Goal: Task Accomplishment & Management: Complete application form

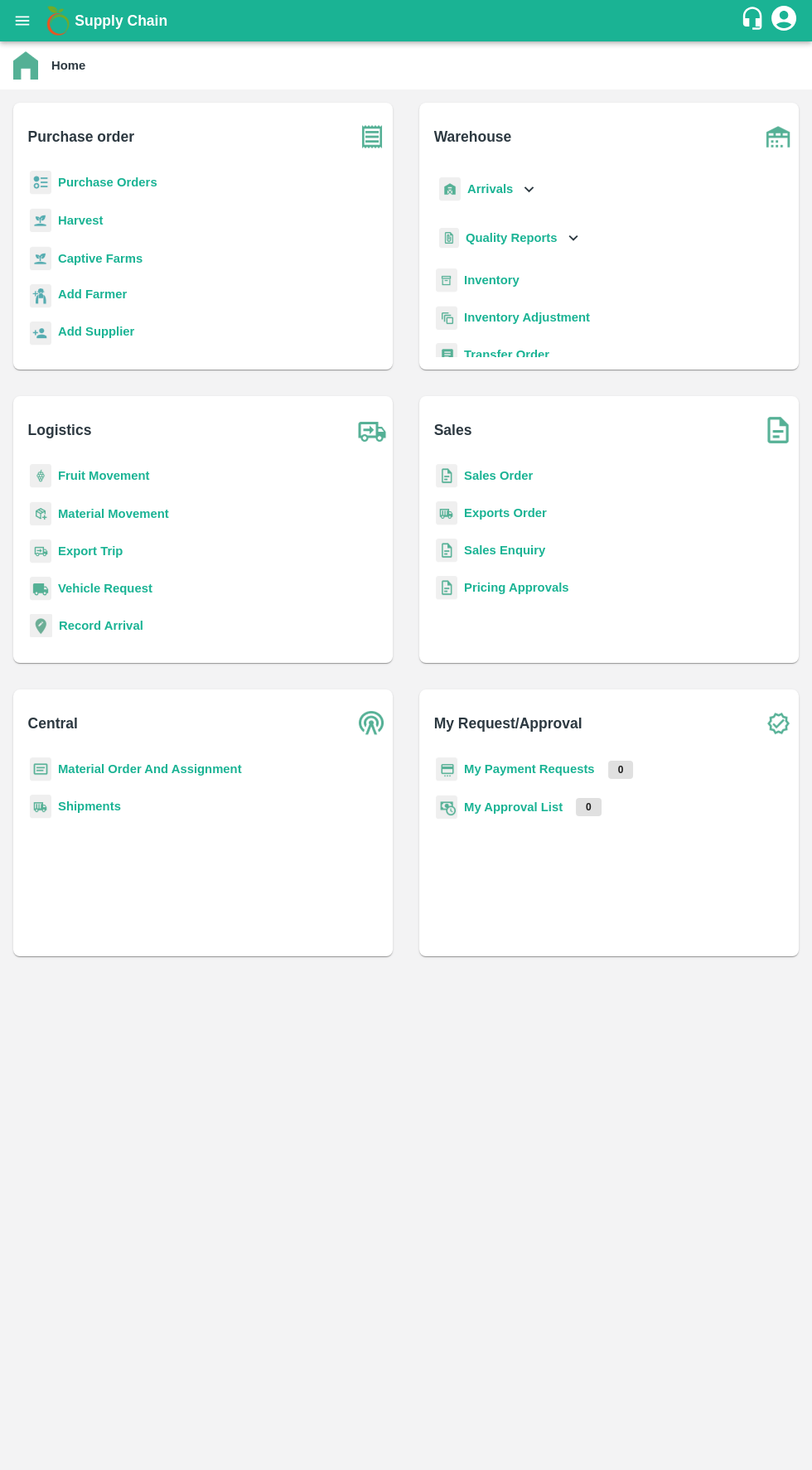
click at [144, 182] on b "Purchase Orders" at bounding box center [108, 182] width 99 height 13
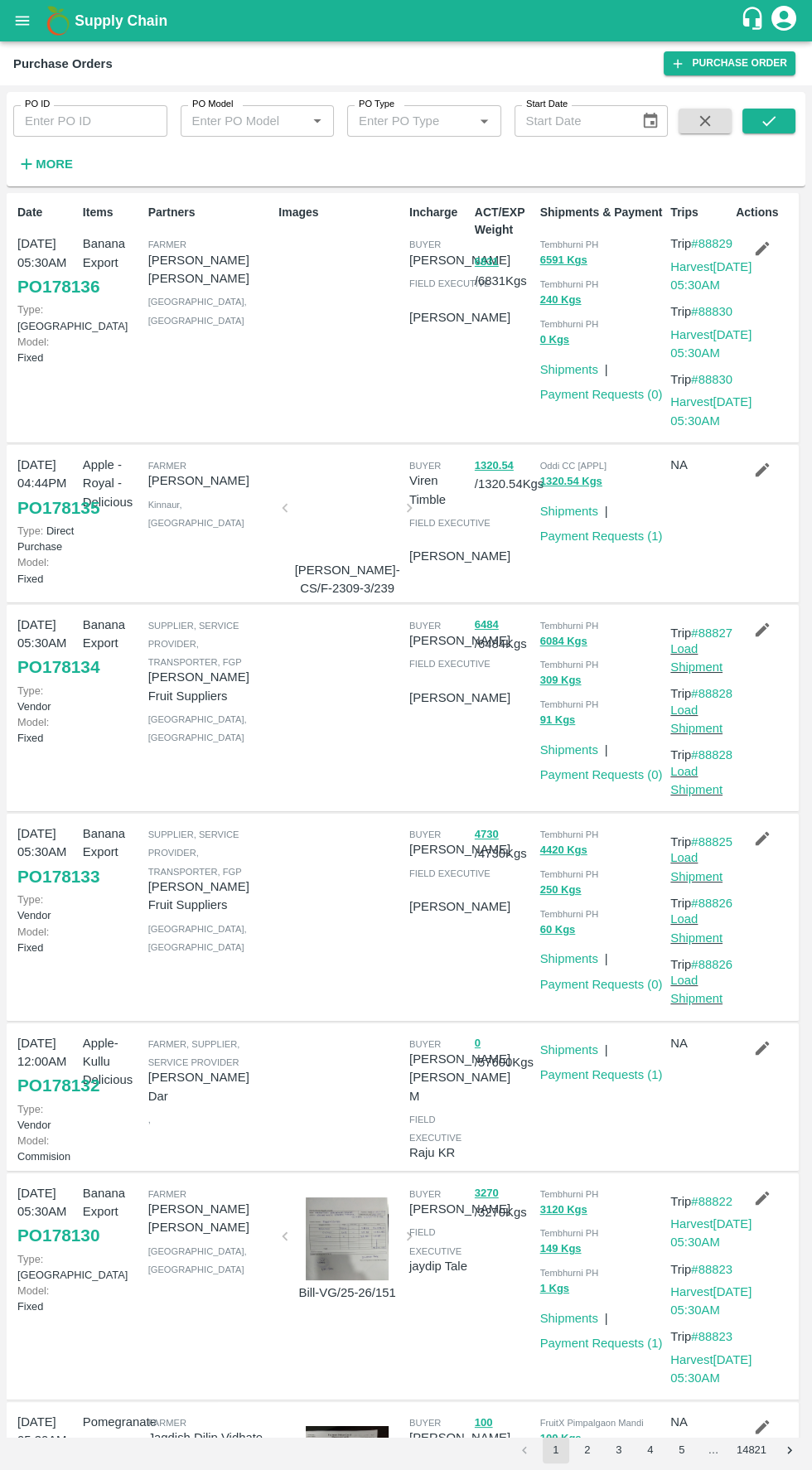
click at [96, 120] on input "PO ID" at bounding box center [90, 121] width 154 height 32
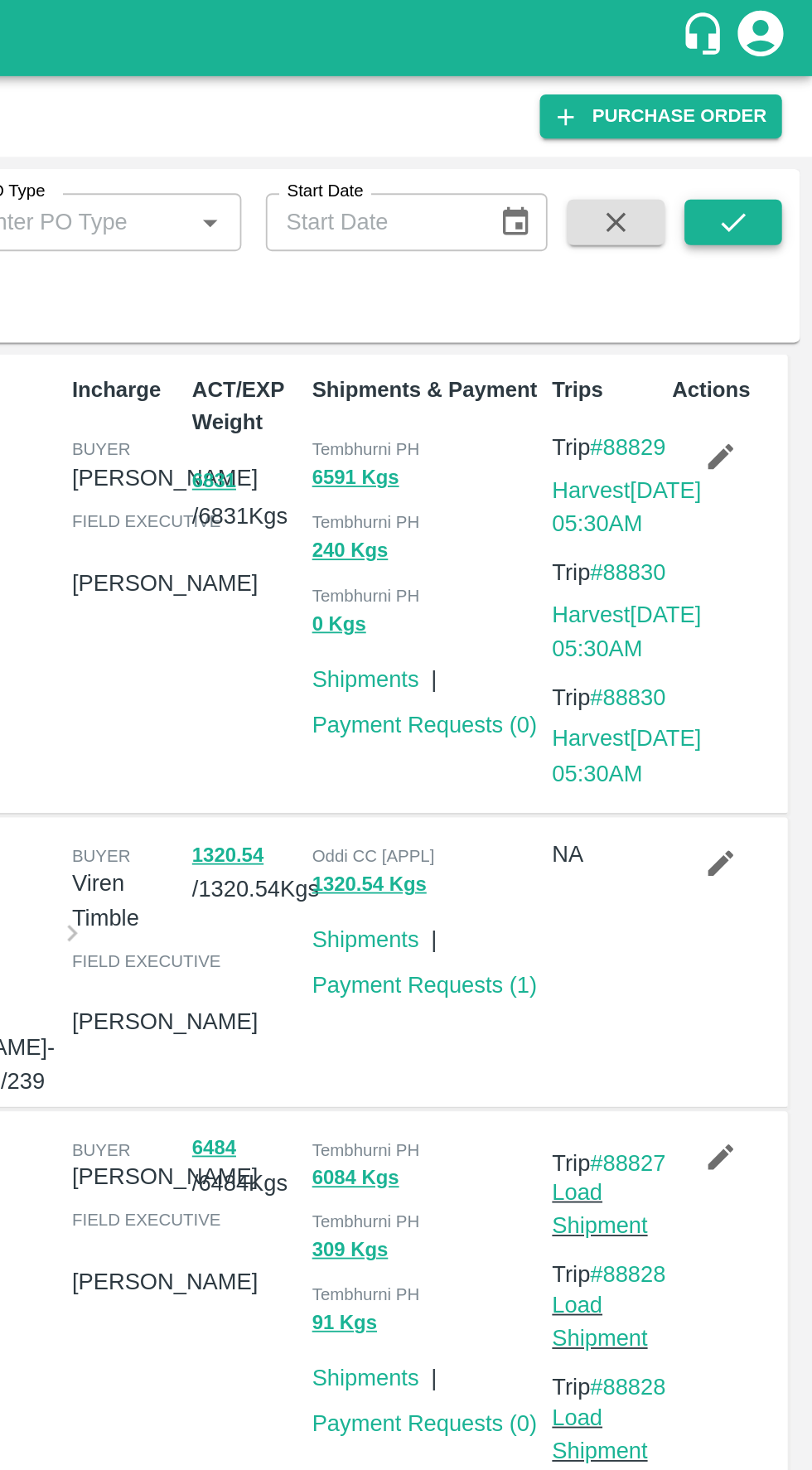
type input "178117"
click at [769, 121] on icon "submit" at bounding box center [768, 120] width 18 height 18
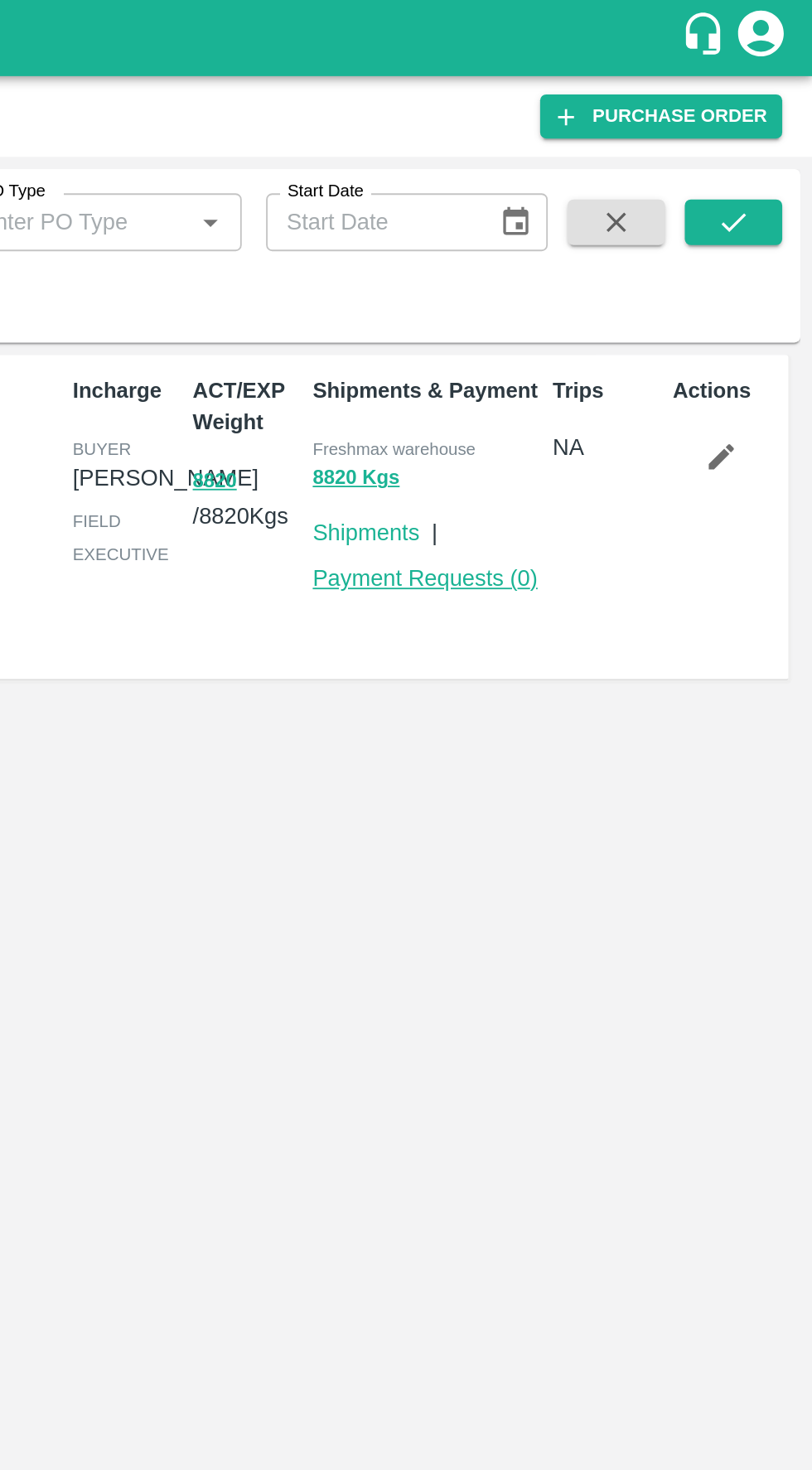
click at [638, 316] on link "Payment Requests ( 0 )" at bounding box center [601, 315] width 123 height 13
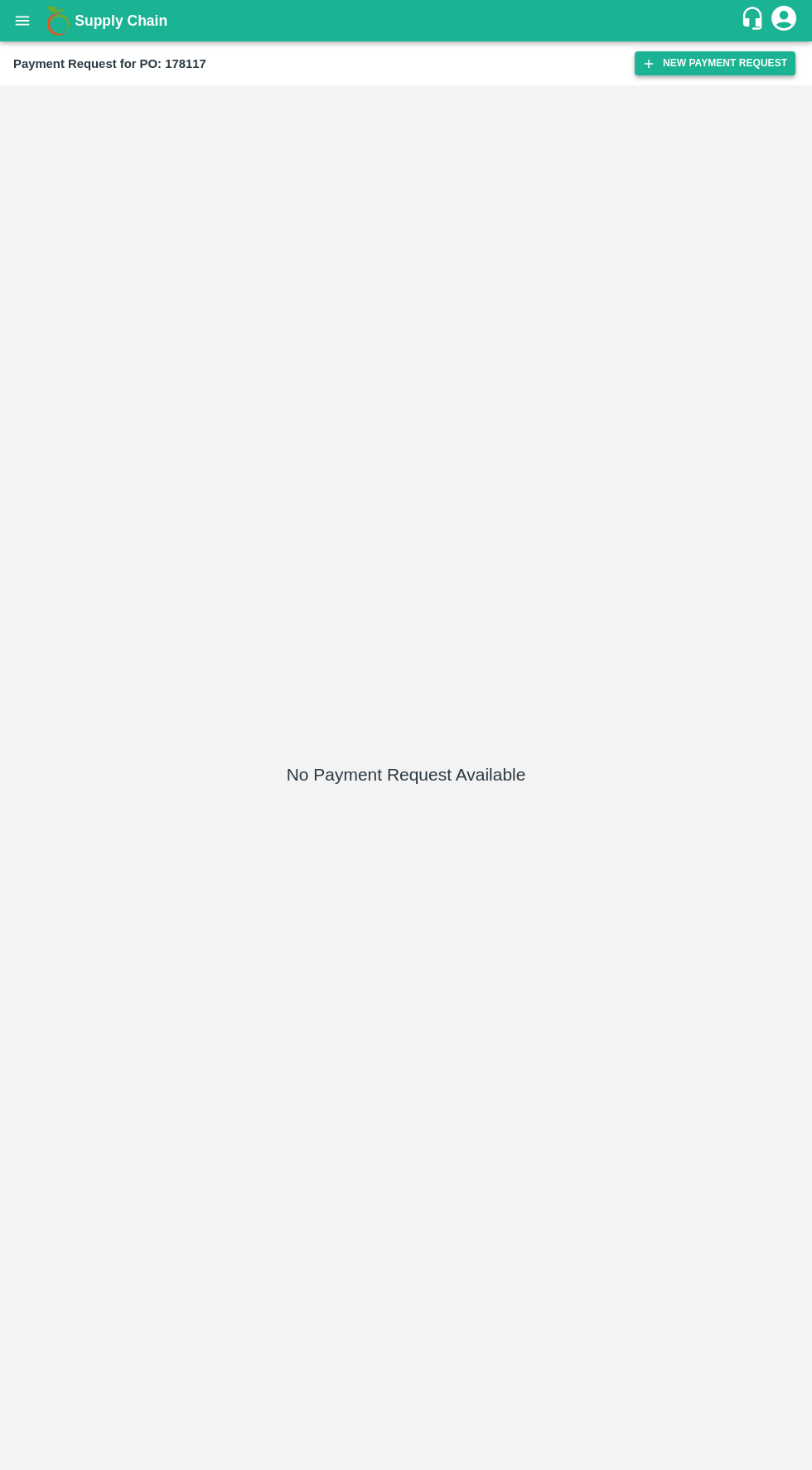
click at [699, 58] on button "New Payment Request" at bounding box center [714, 64] width 160 height 24
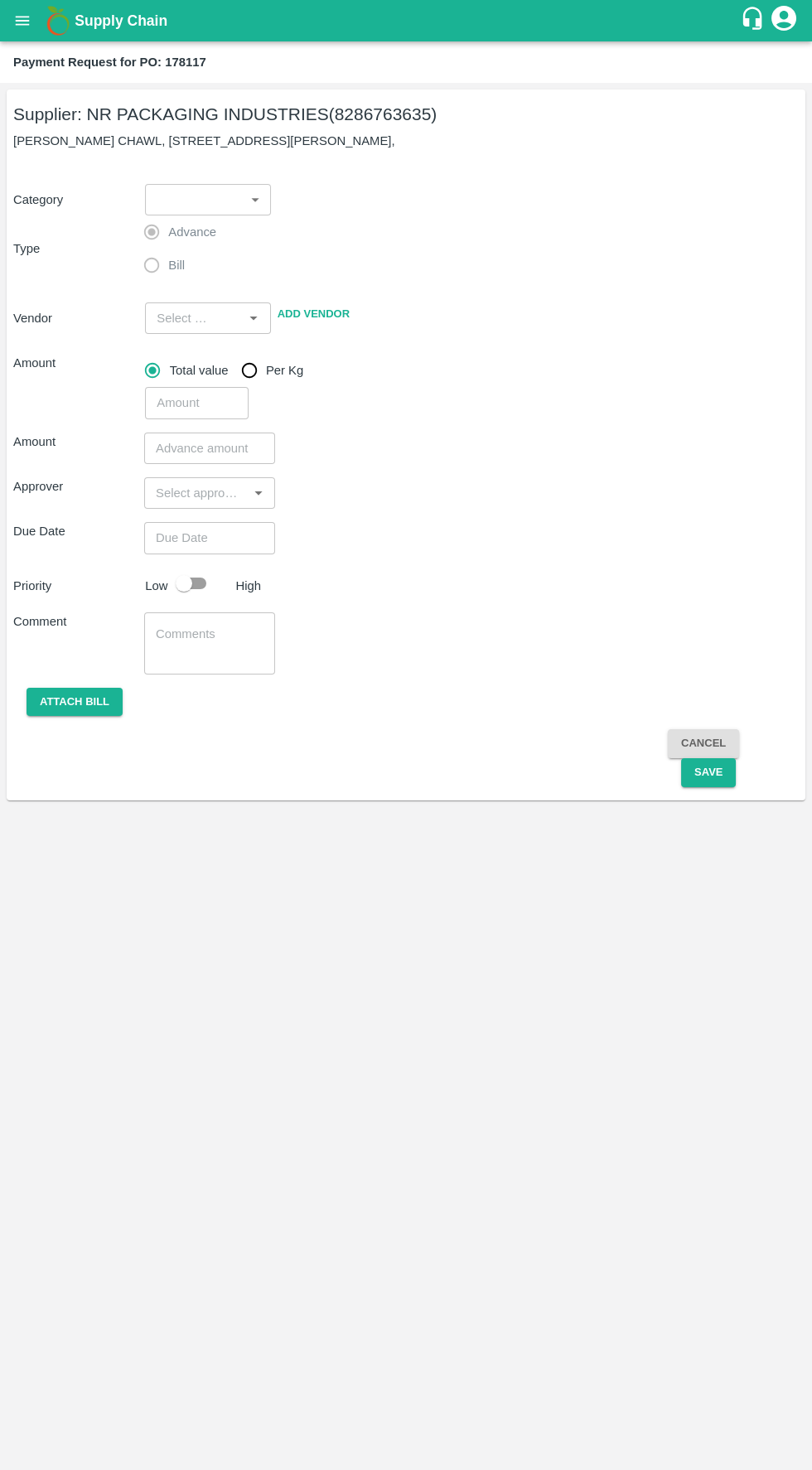
click at [226, 205] on body "Supply Chain Payment Request for PO: 178117 Supplier: NR PACKAGING INDUSTRIES (…" at bounding box center [406, 735] width 812 height 1470
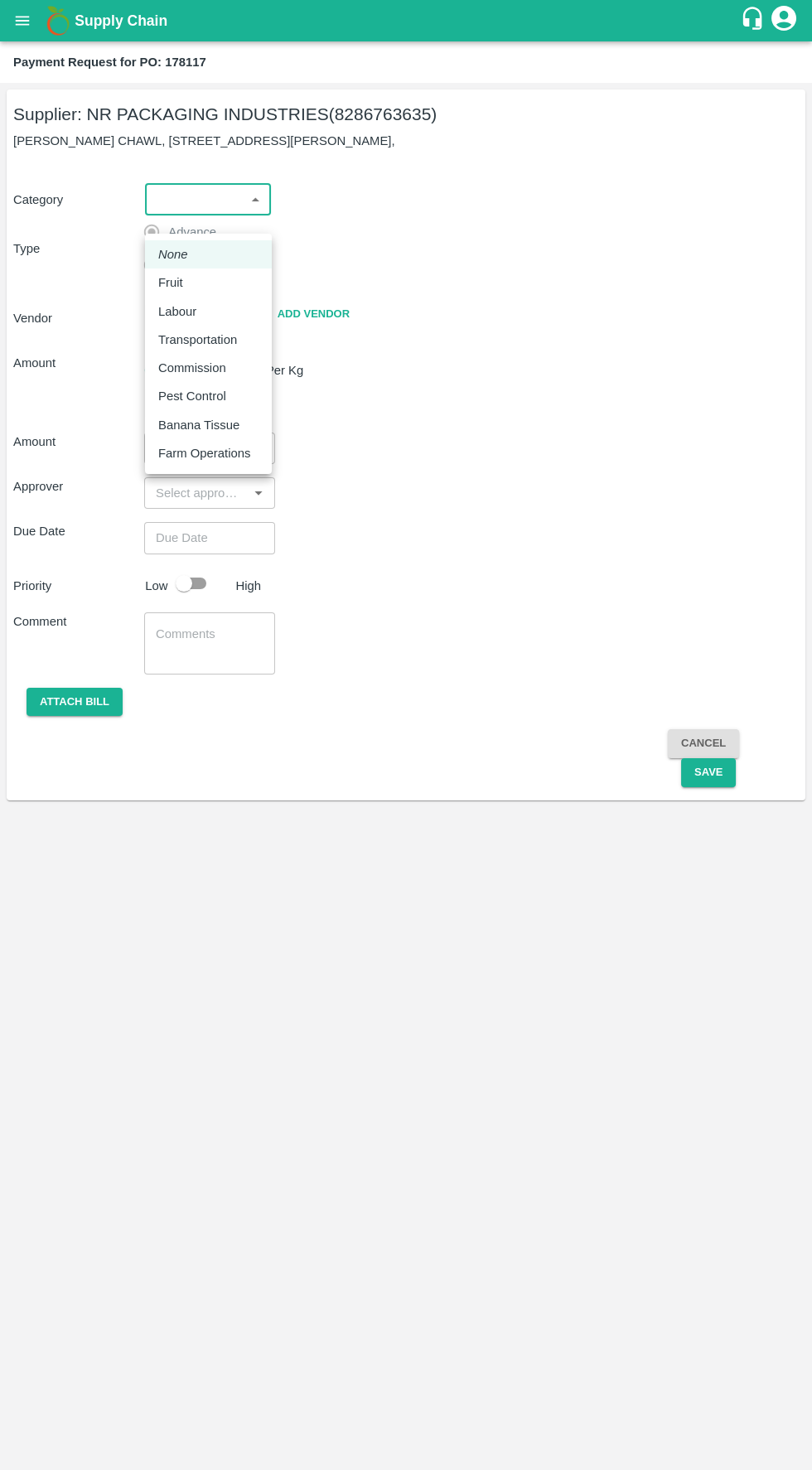
click at [236, 266] on li "None" at bounding box center [208, 254] width 127 height 28
click at [250, 214] on body "Supply Chain Payment Request for PO: 178117 Supplier: NR PACKAGING INDUSTRIES (…" at bounding box center [406, 735] width 812 height 1470
click at [235, 275] on div "Fruit" at bounding box center [208, 281] width 100 height 18
type input "1"
type input "NR PACKAGING INDUSTRIES - 8286763635(Supplier)"
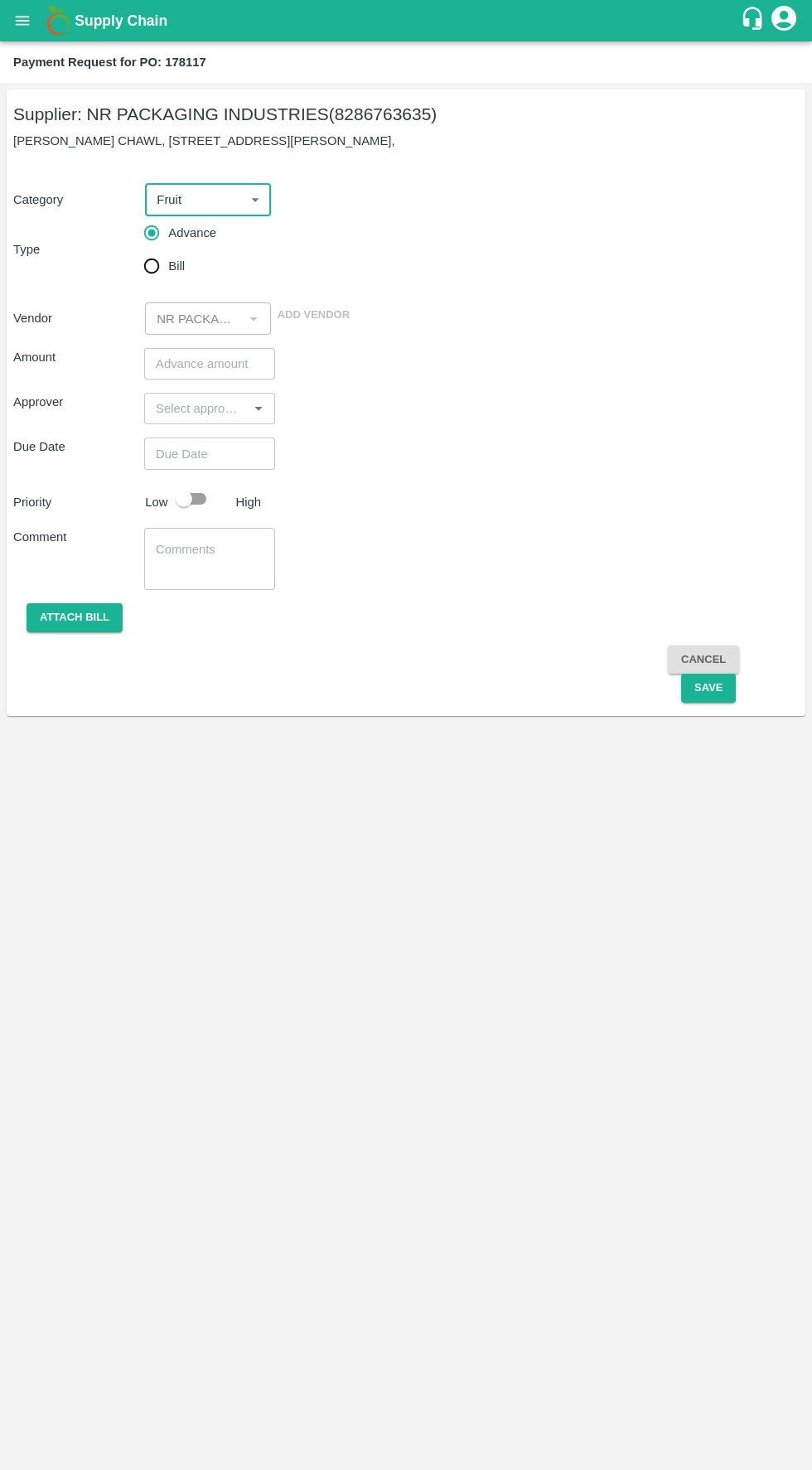
click at [210, 375] on input "number" at bounding box center [210, 364] width 131 height 32
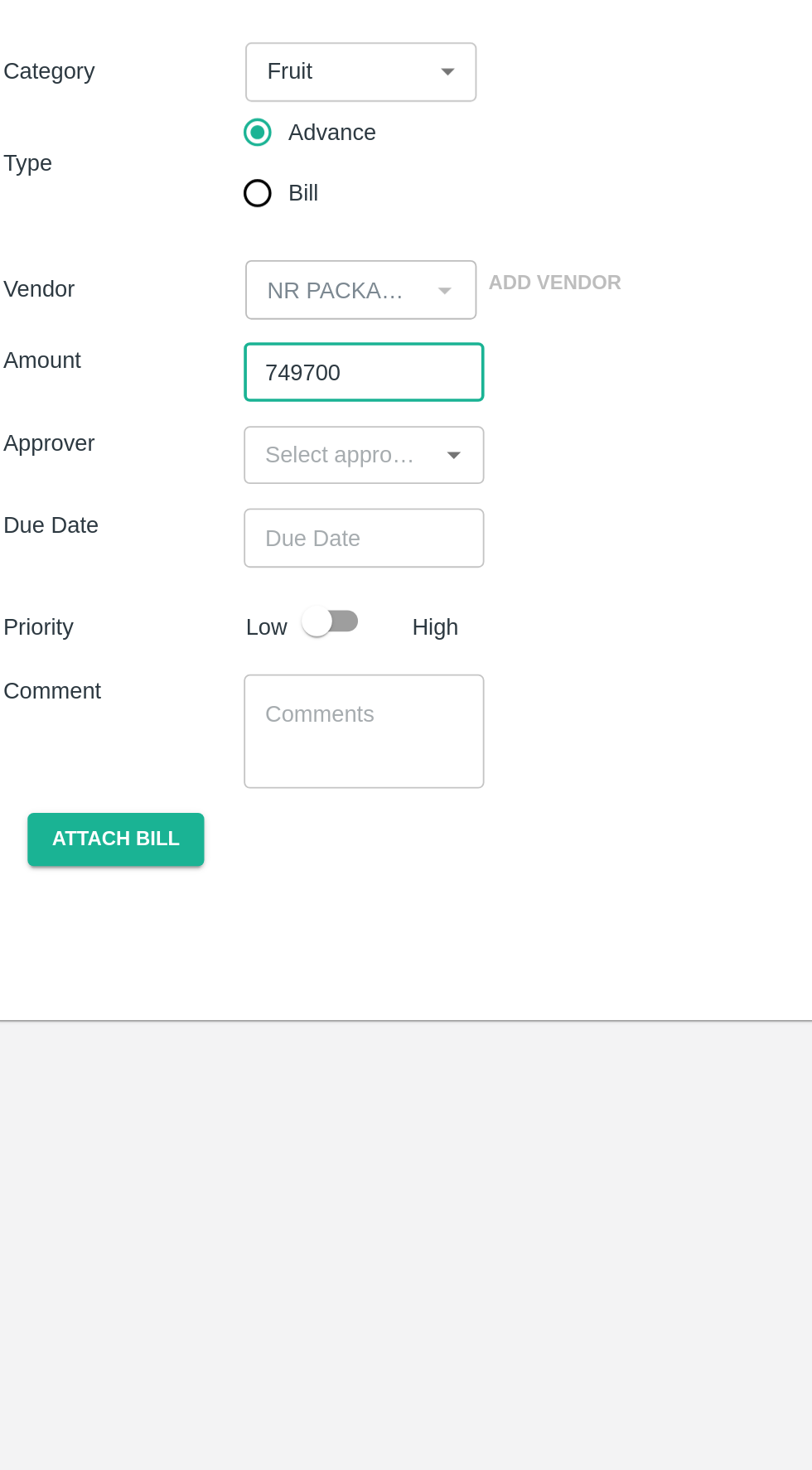
type input "749700"
click at [188, 419] on input "input" at bounding box center [196, 408] width 94 height 22
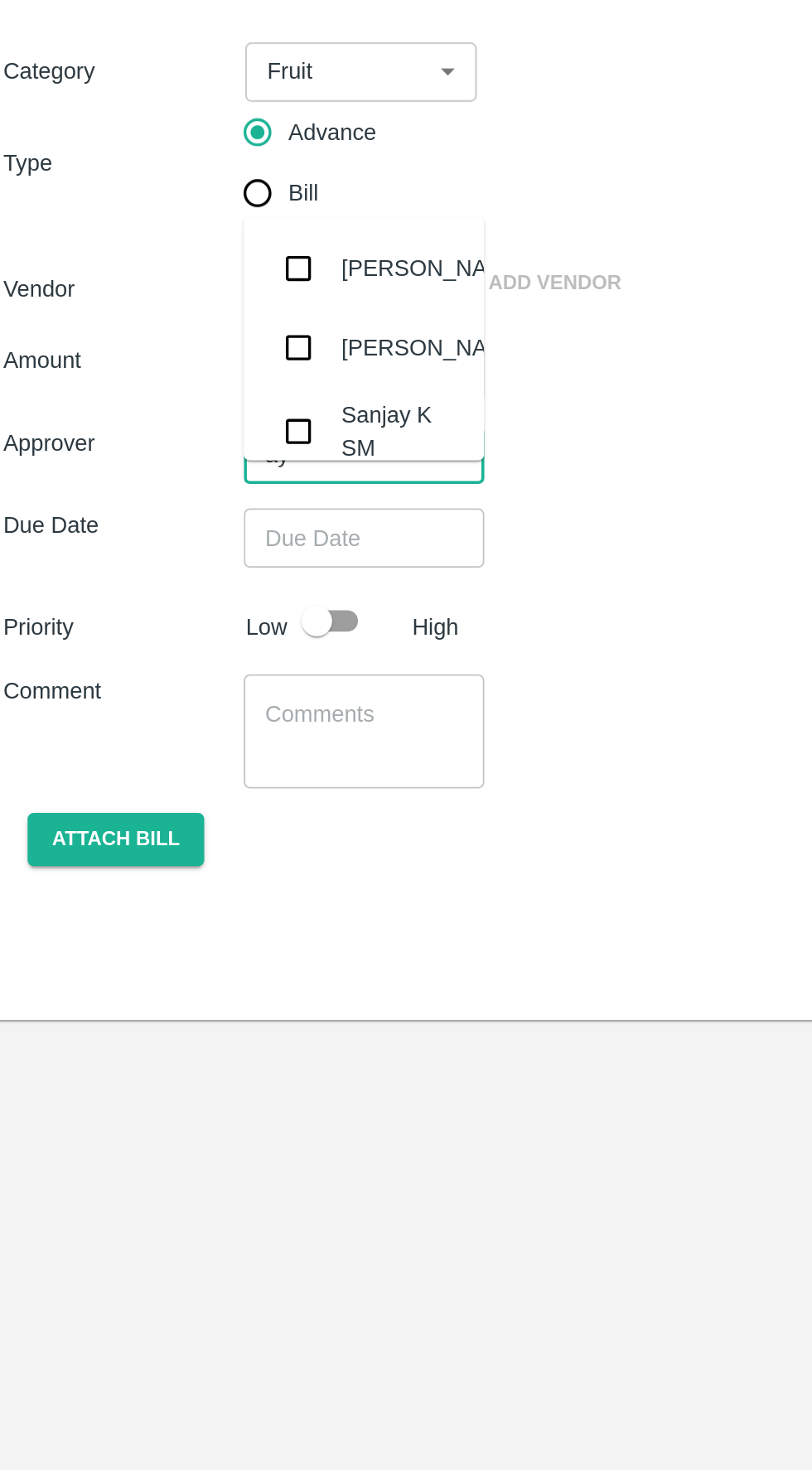
type input "ayu"
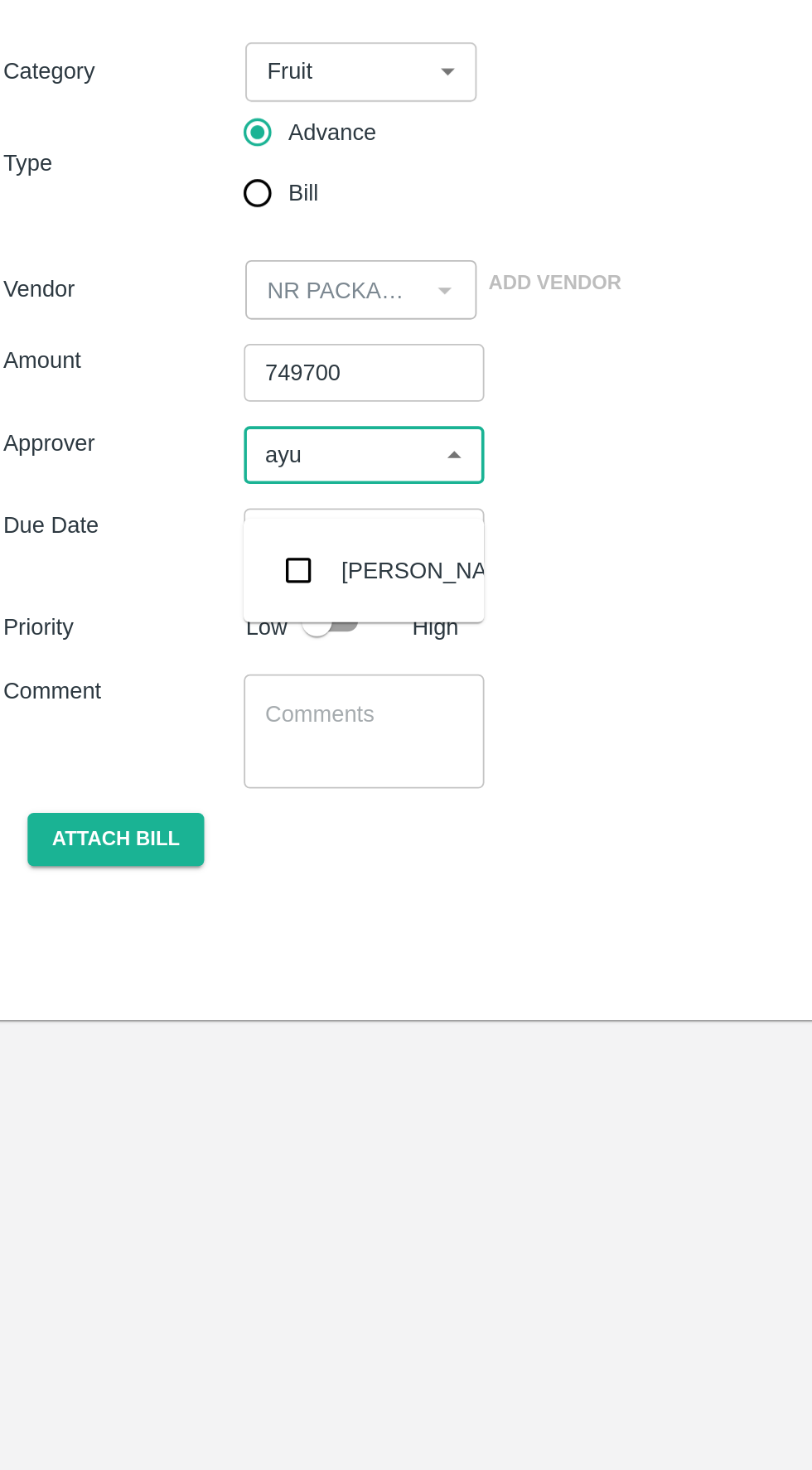
click at [161, 474] on input "checkbox" at bounding box center [173, 471] width 33 height 33
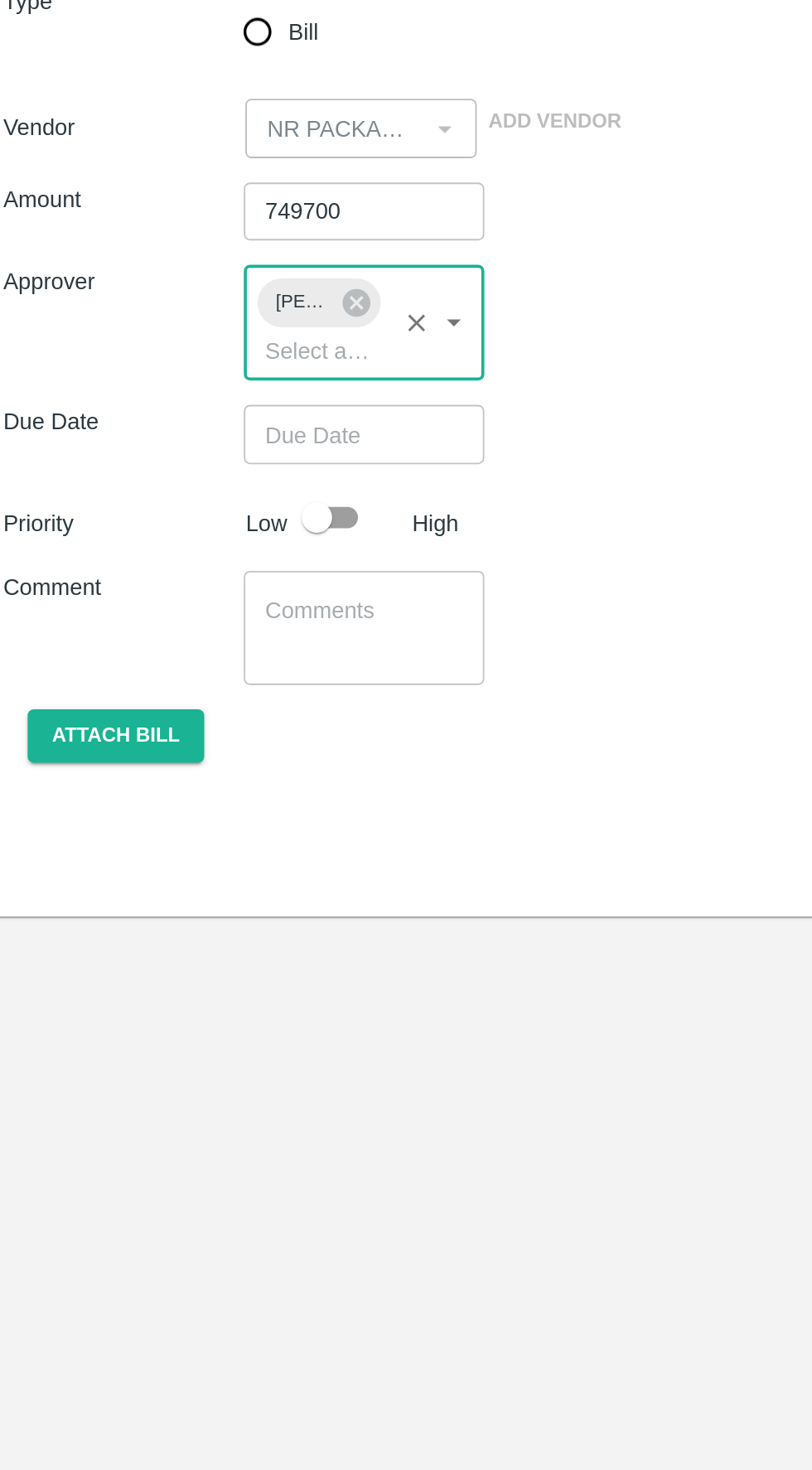
click at [223, 500] on input "Choose date" at bounding box center [203, 485] width 119 height 32
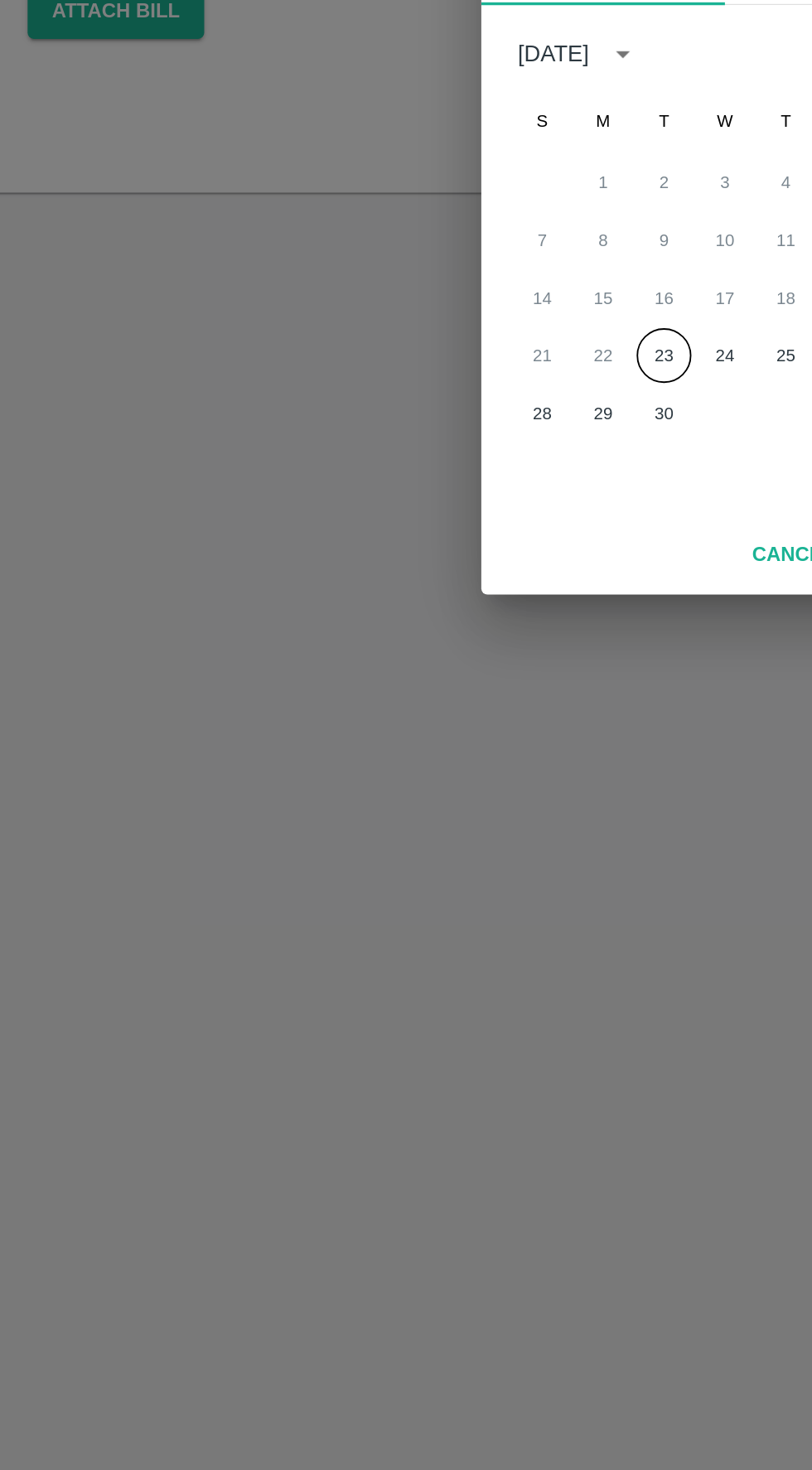
click at [381, 838] on button "23" at bounding box center [373, 836] width 30 height 30
type input "23/09/2025 12:00 AM"
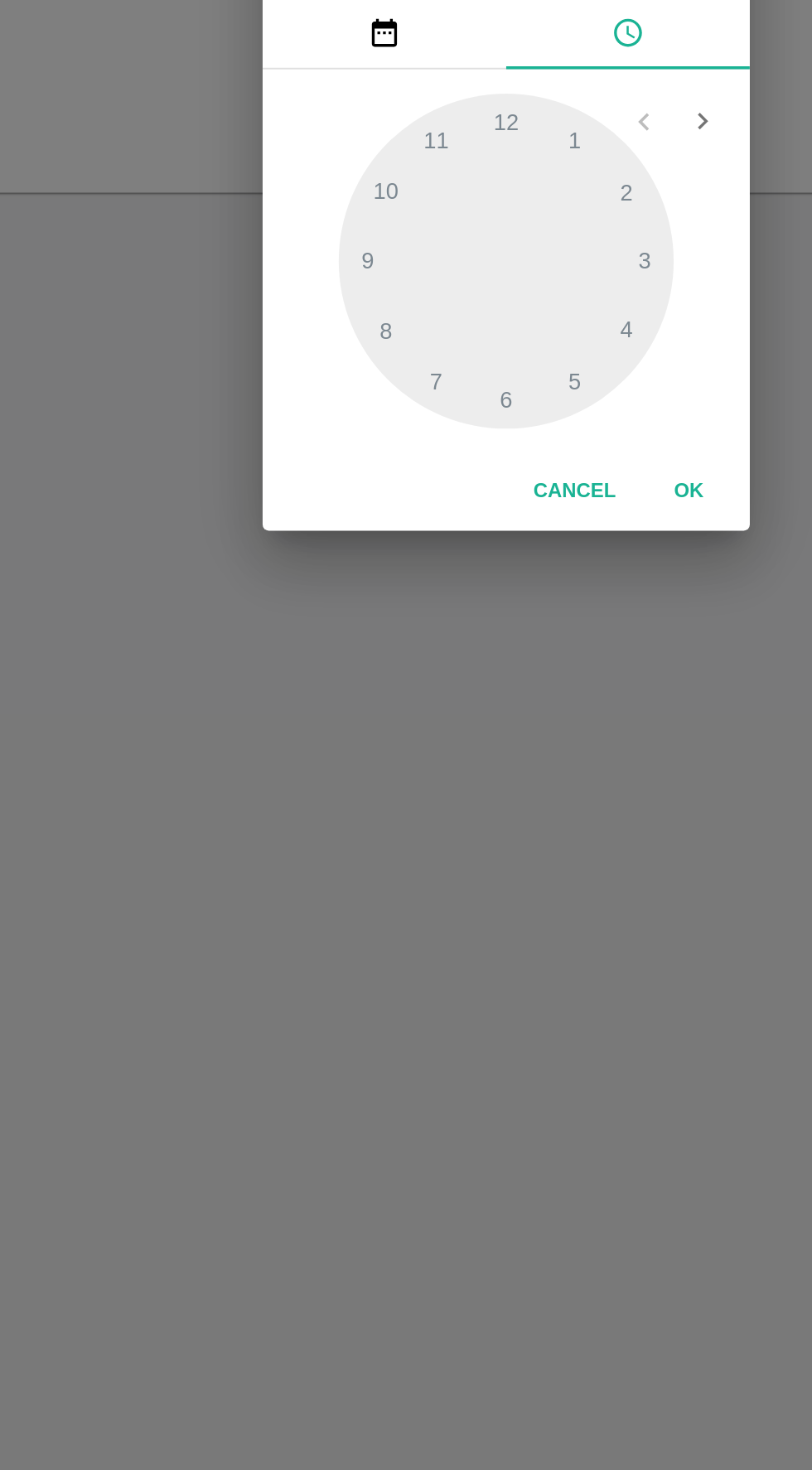
click at [493, 898] on button "OK" at bounding box center [504, 910] width 53 height 29
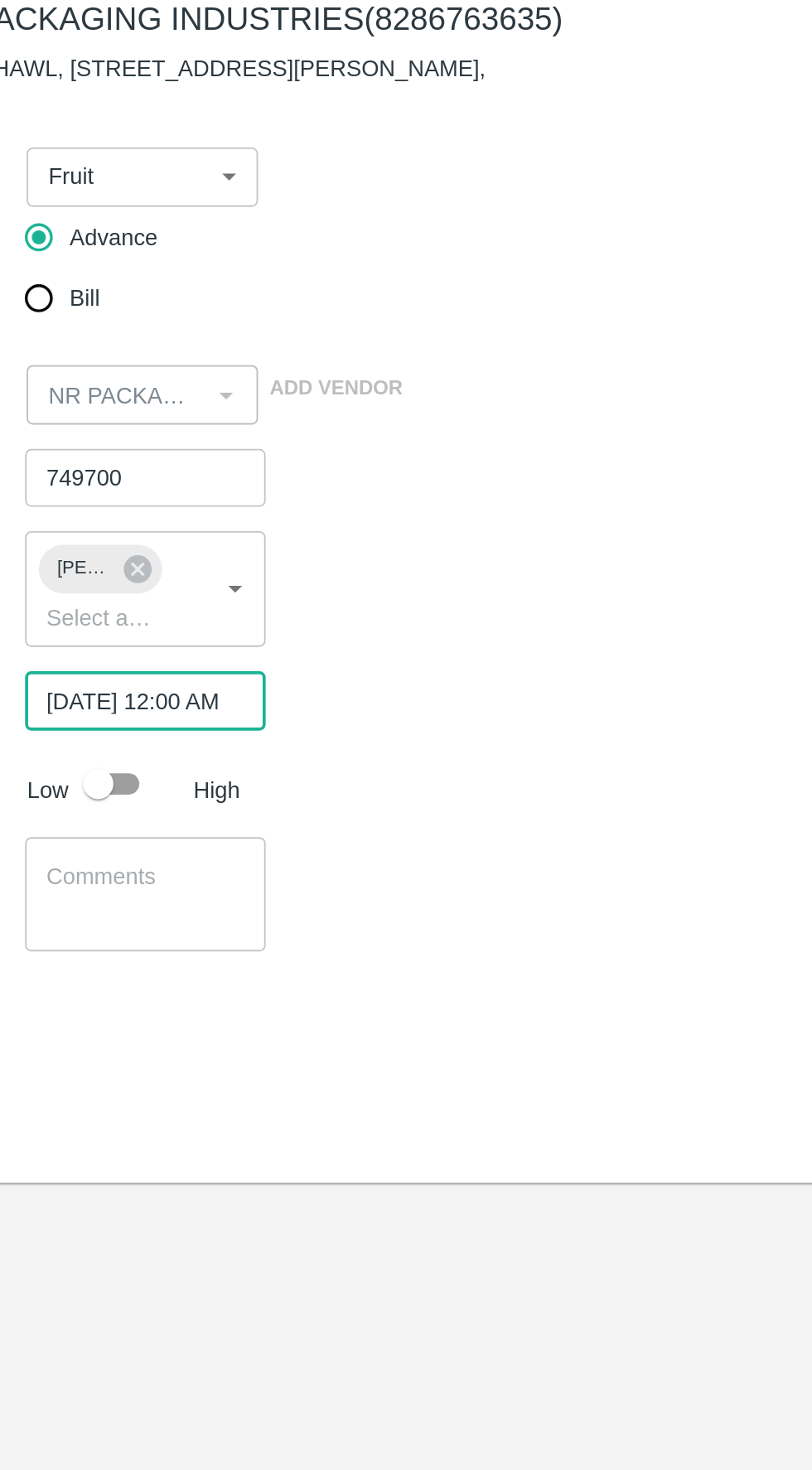
scroll to position [0, 13]
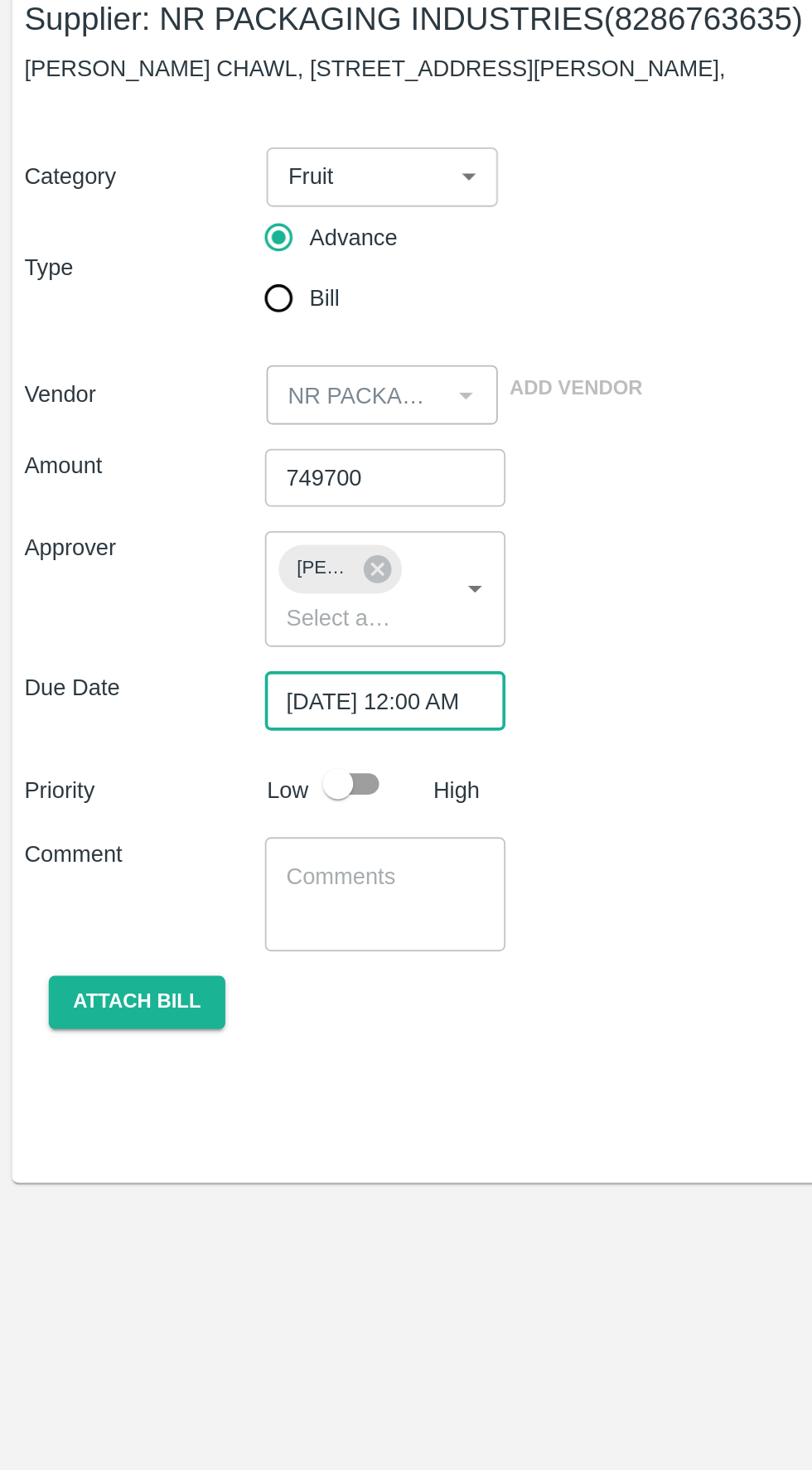
click at [218, 546] on div at bounding box center [198, 530] width 61 height 32
click at [209, 546] on input "checkbox" at bounding box center [184, 530] width 95 height 32
checkbox input "true"
click at [197, 597] on textarea at bounding box center [209, 589] width 108 height 35
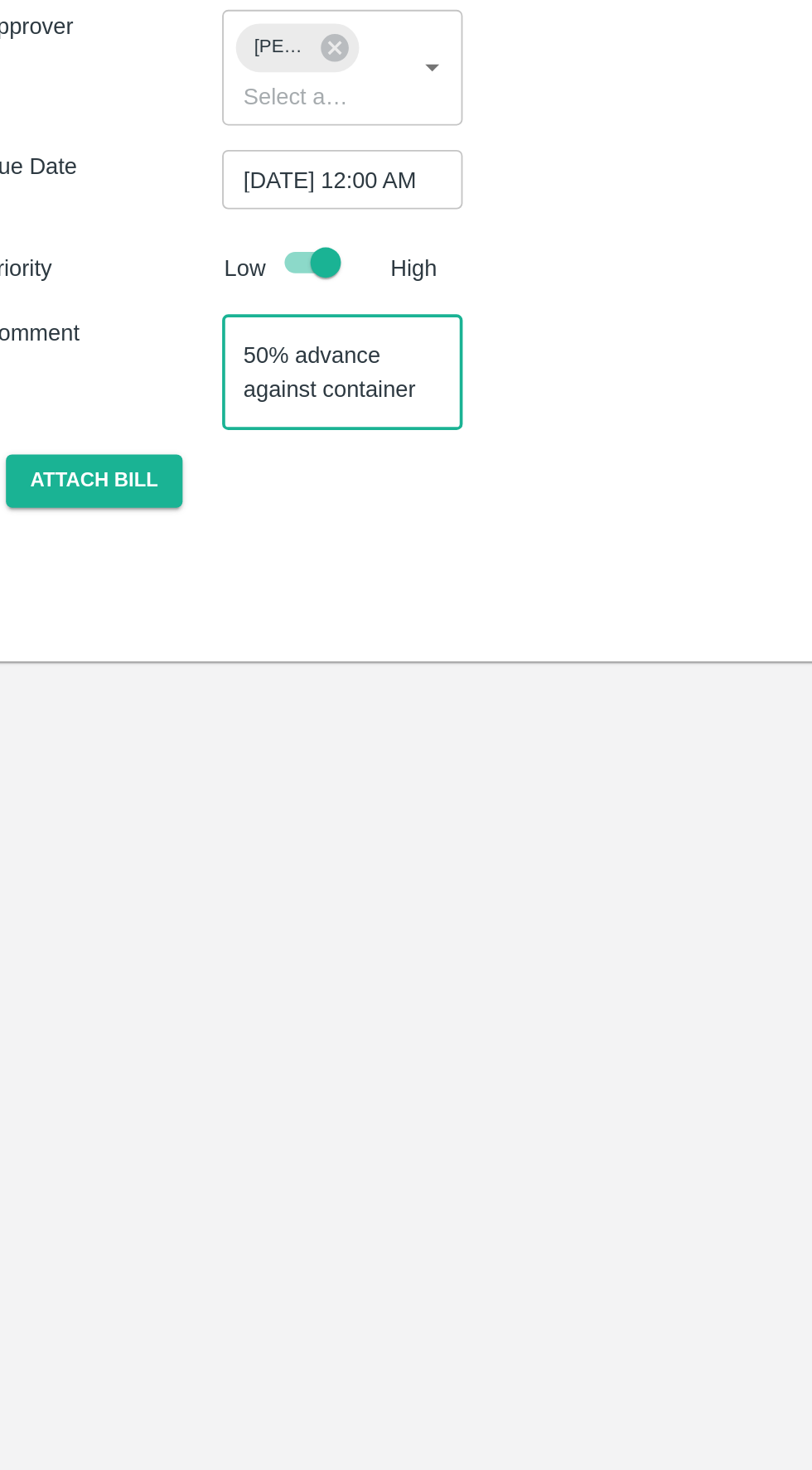
scroll to position [17, 0]
click at [217, 607] on textarea "50% advance against container no" at bounding box center [209, 589] width 108 height 35
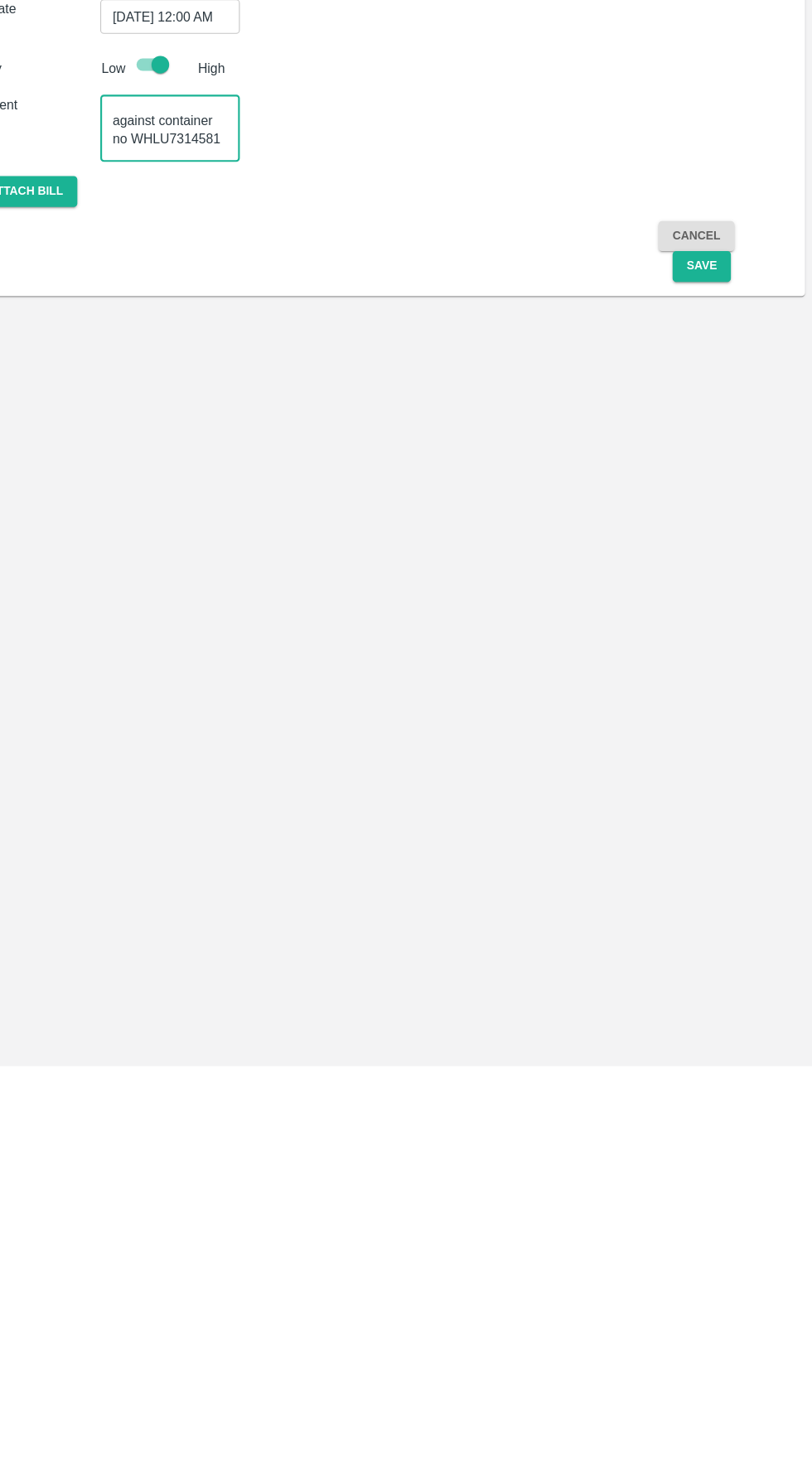
scroll to position [0, 0]
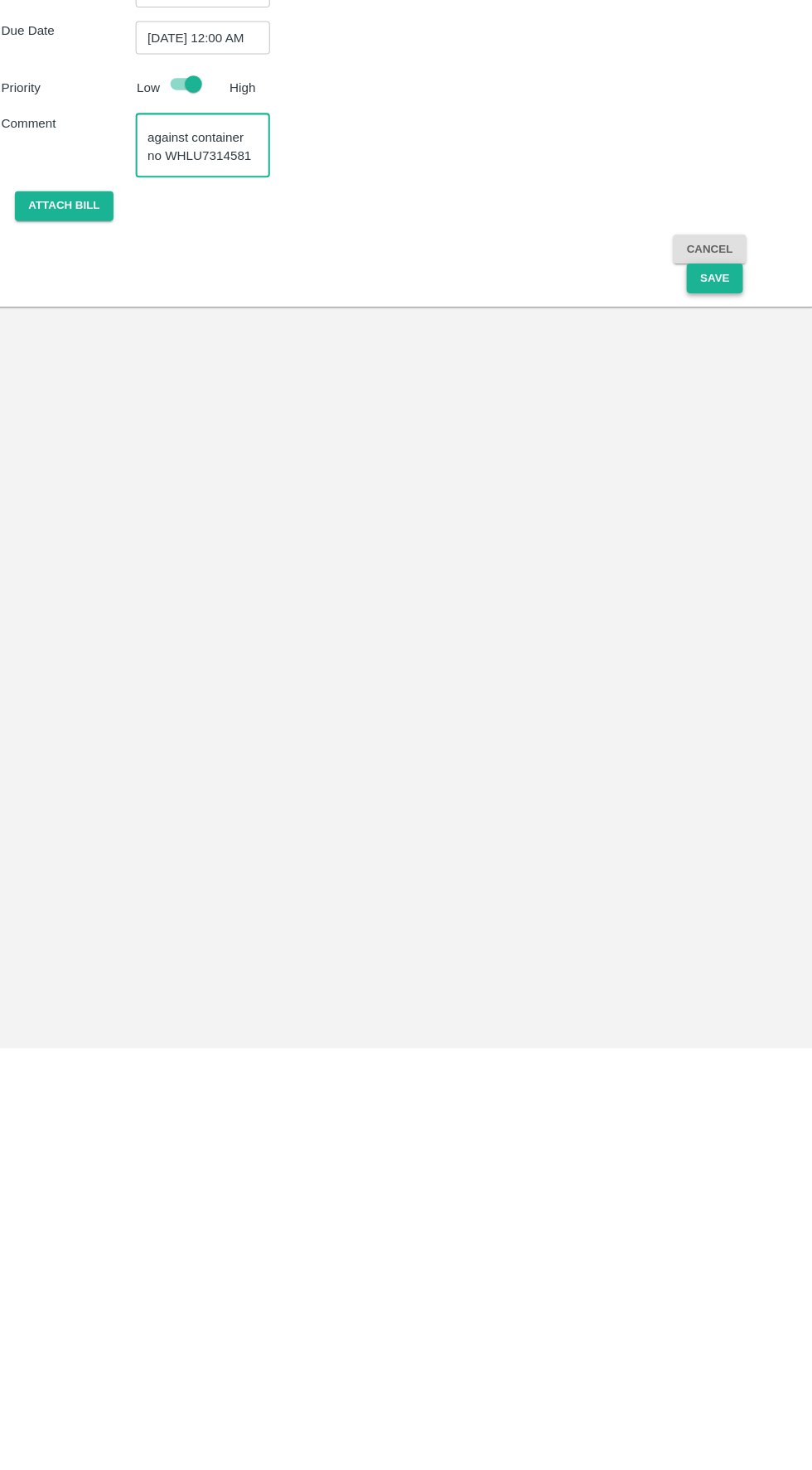
type textarea "50% advance against container no WHLU7314581"
click at [708, 735] on button "Save" at bounding box center [708, 720] width 54 height 29
